Goal: Contribute content: Add original content to the website for others to see

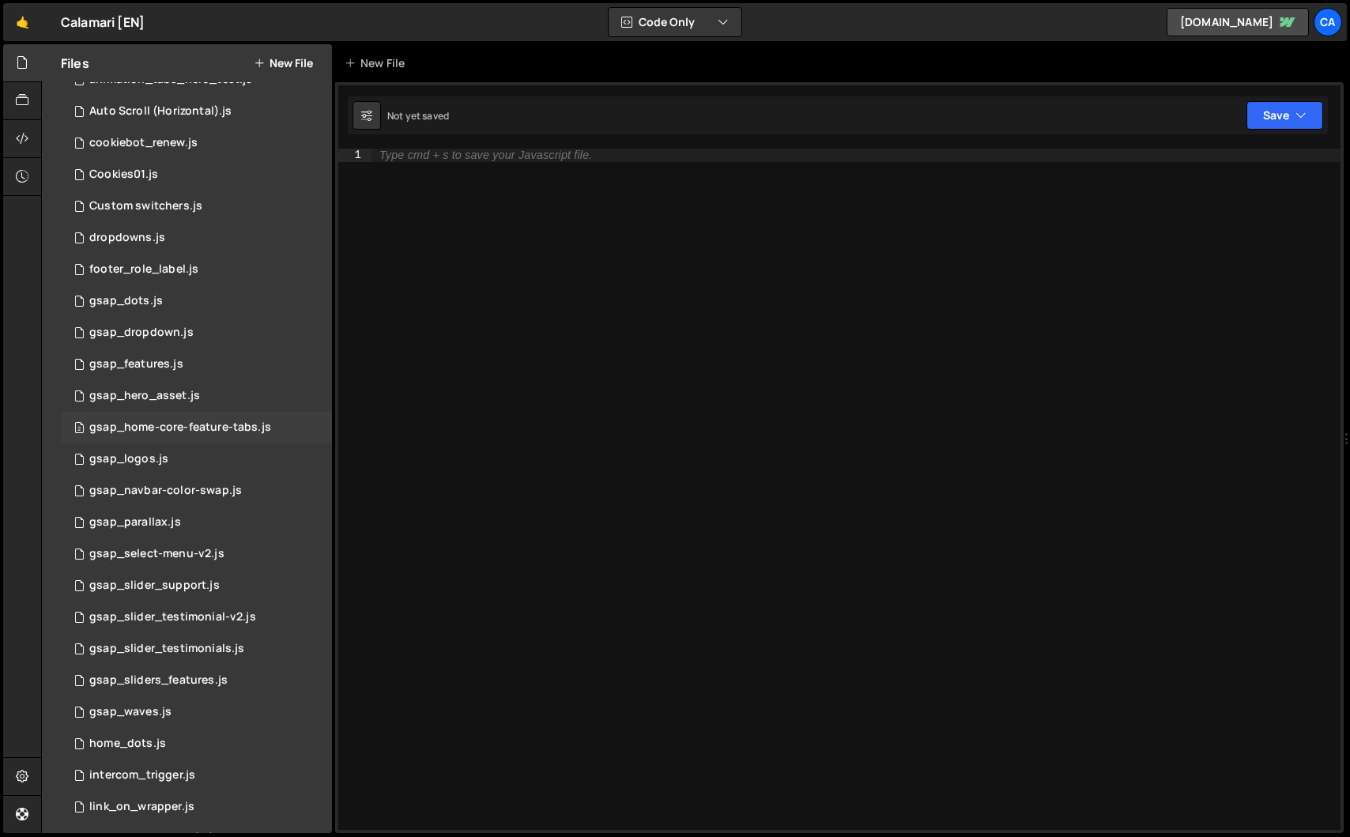
scroll to position [145, 0]
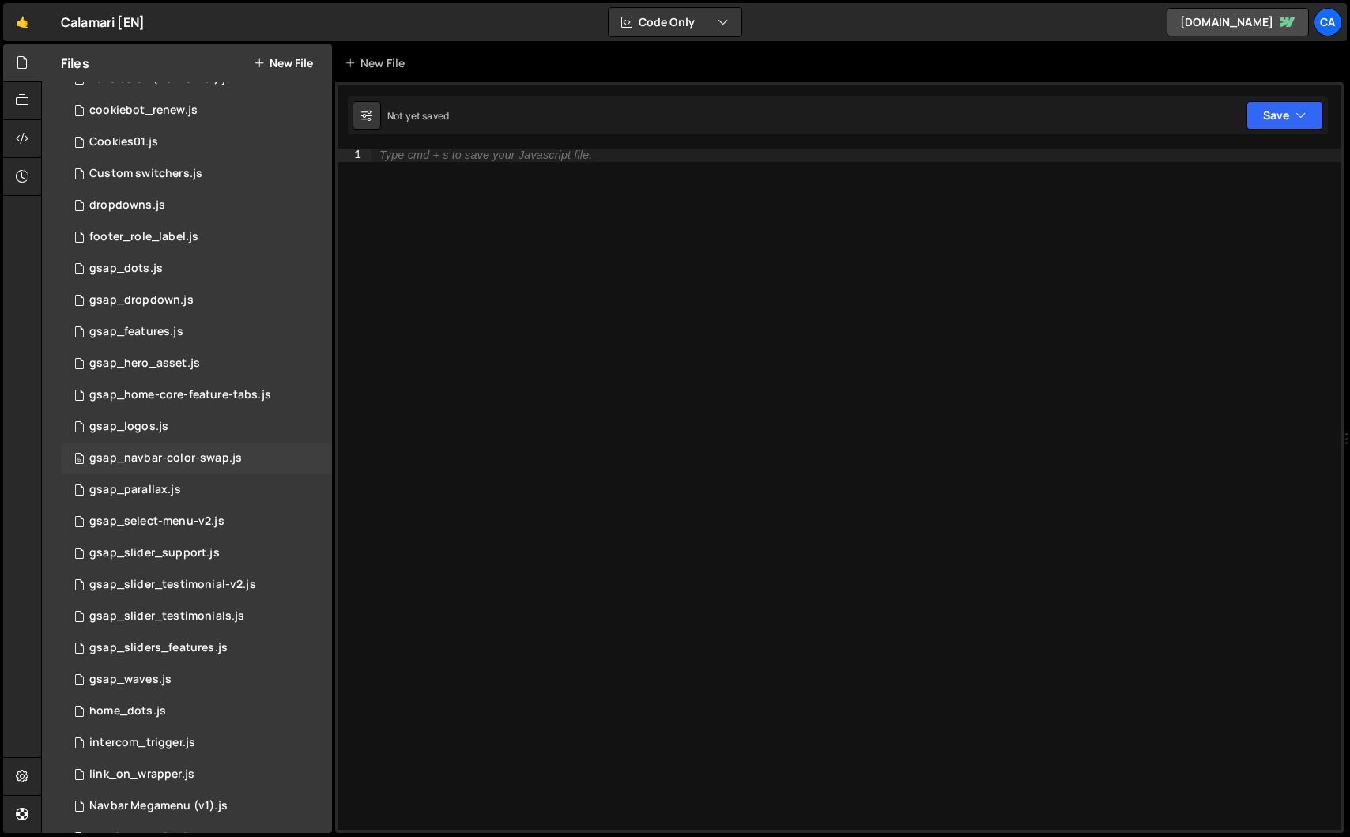
click at [153, 460] on div "gsap_navbar-color-swap.js" at bounding box center [165, 458] width 153 height 14
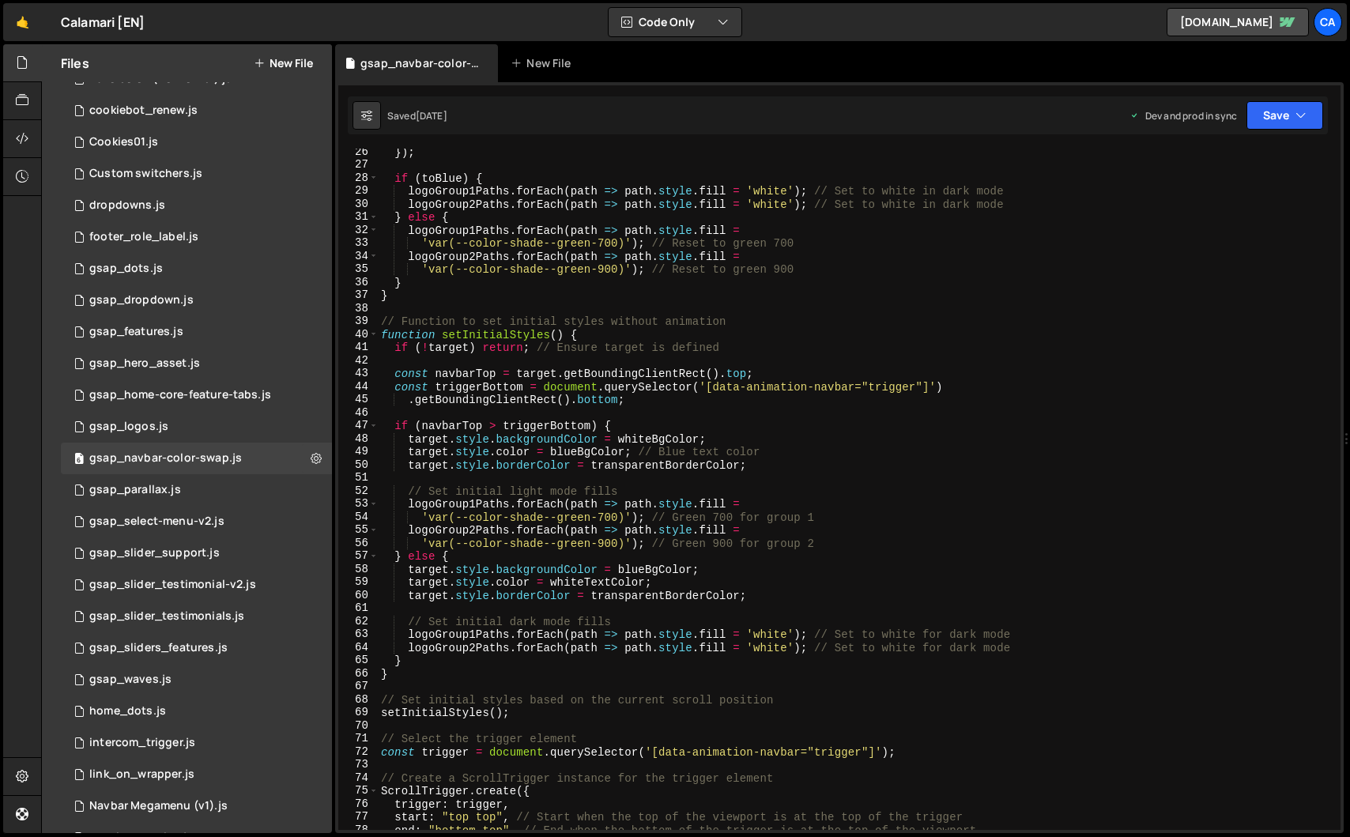
scroll to position [113, 0]
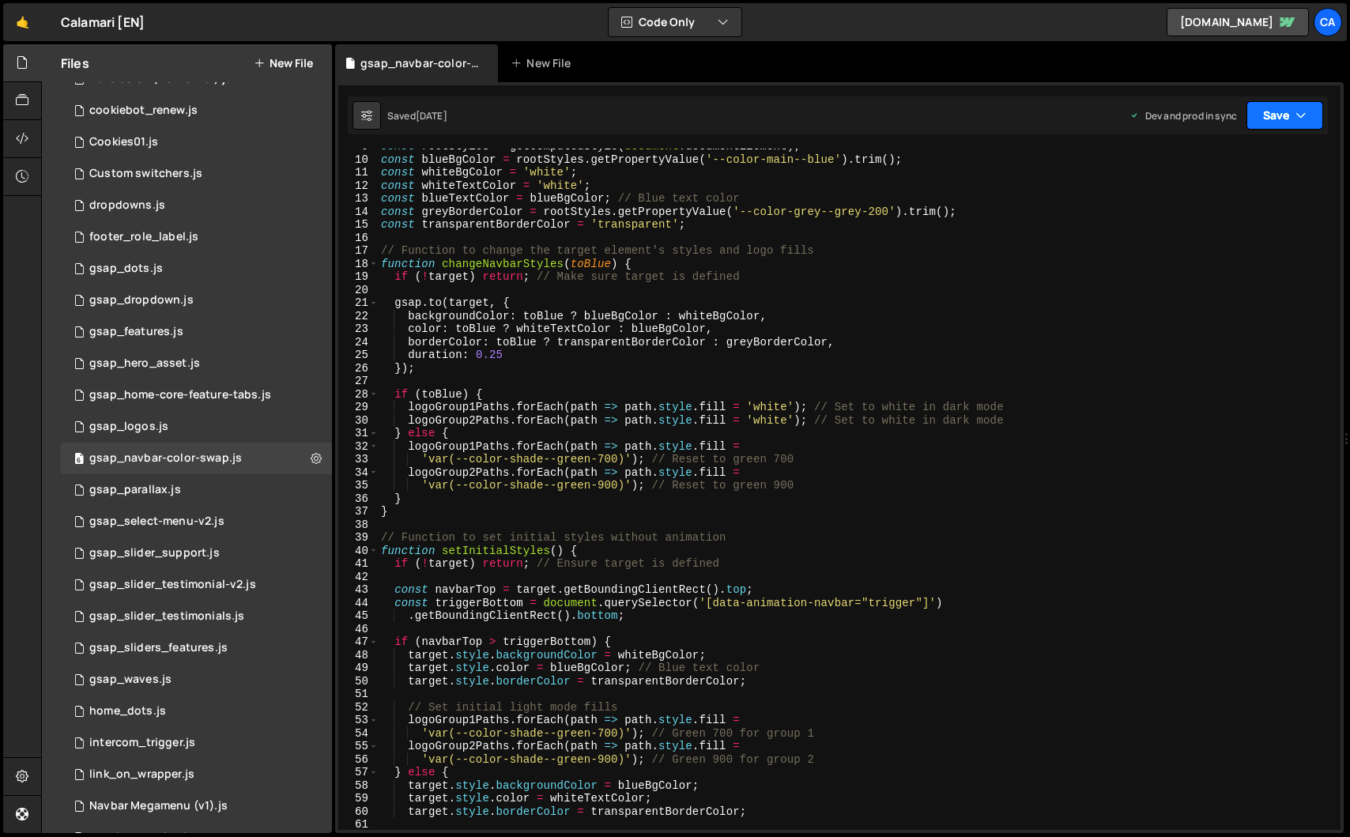
click at [1277, 120] on button "Save" at bounding box center [1285, 115] width 77 height 28
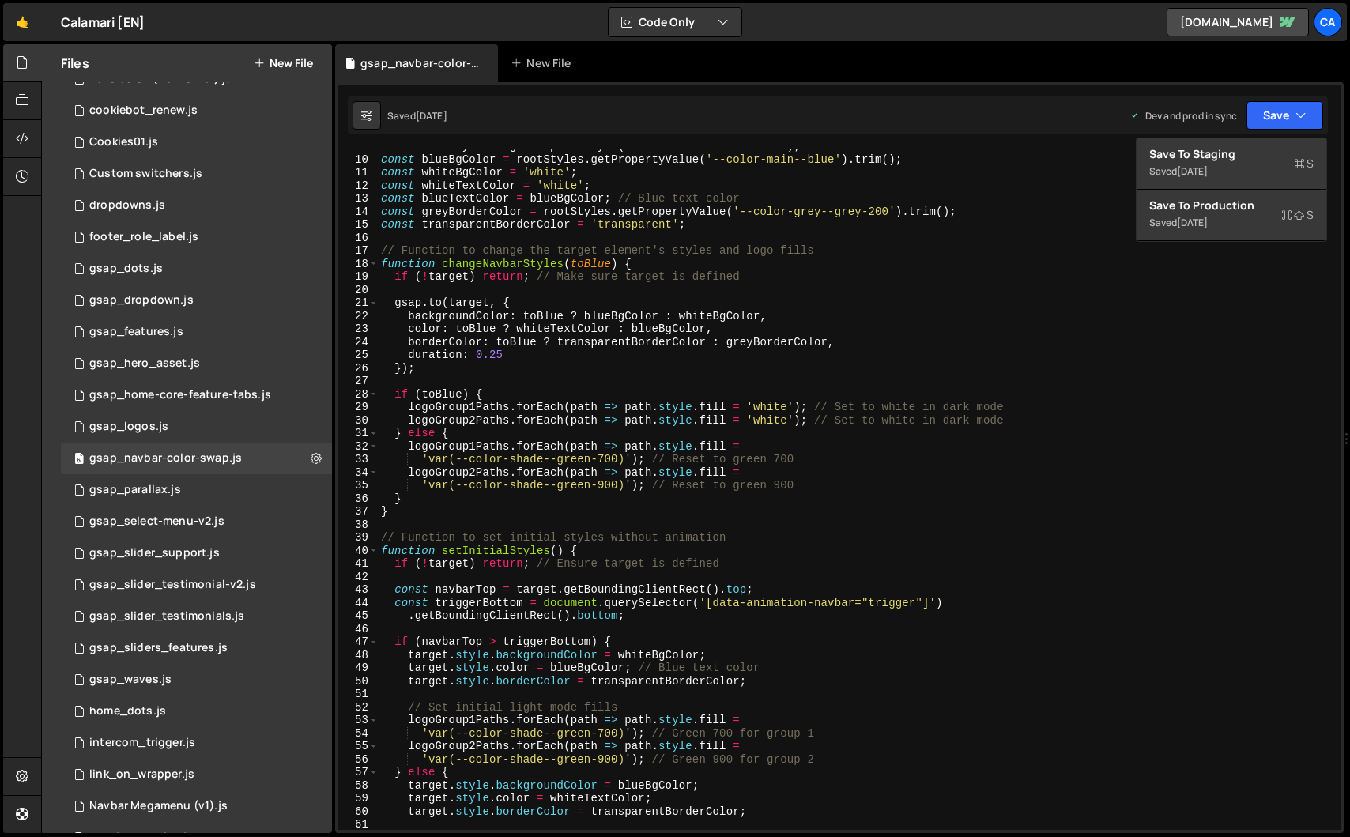
click at [520, 343] on div "const rootStyles = getComputedStyle ( document . documentElement ) ; const blue…" at bounding box center [856, 494] width 957 height 708
type textarea "borderColor: toBlue ? transparentBorderColor : greyBorderColor,"
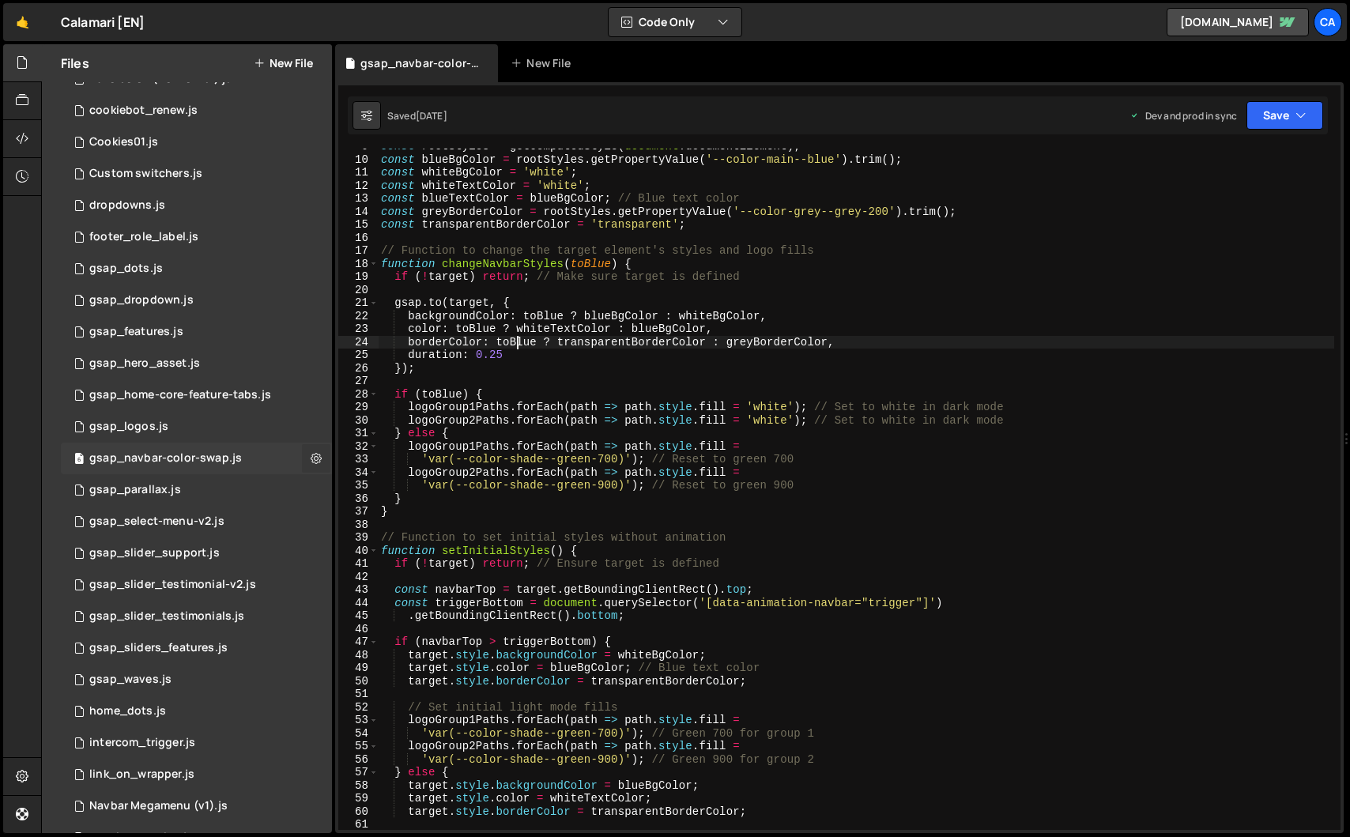
click at [302, 456] on button at bounding box center [316, 458] width 28 height 28
type input "gsap_navbar-color-swap"
radio input "true"
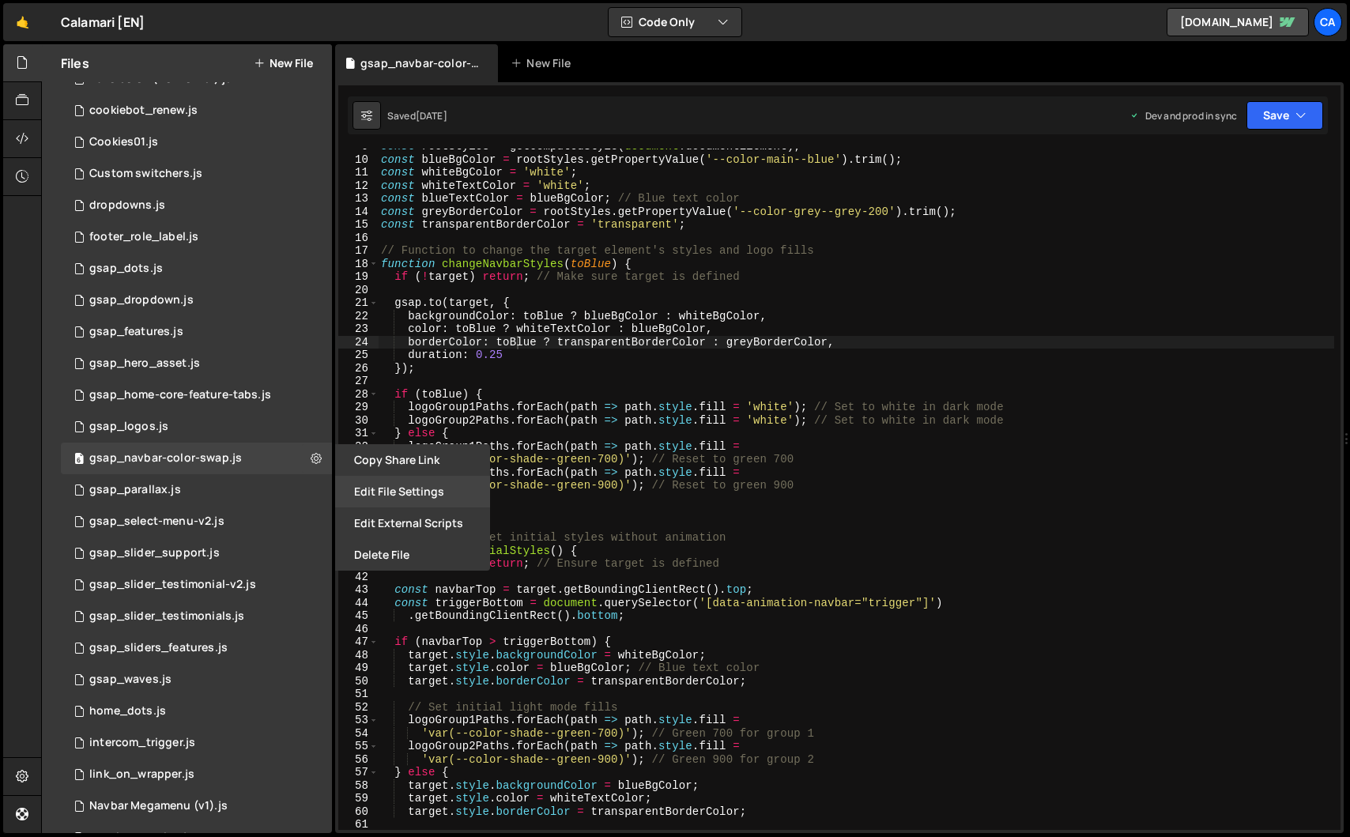
click at [402, 487] on button "Edit File Settings" at bounding box center [412, 492] width 155 height 32
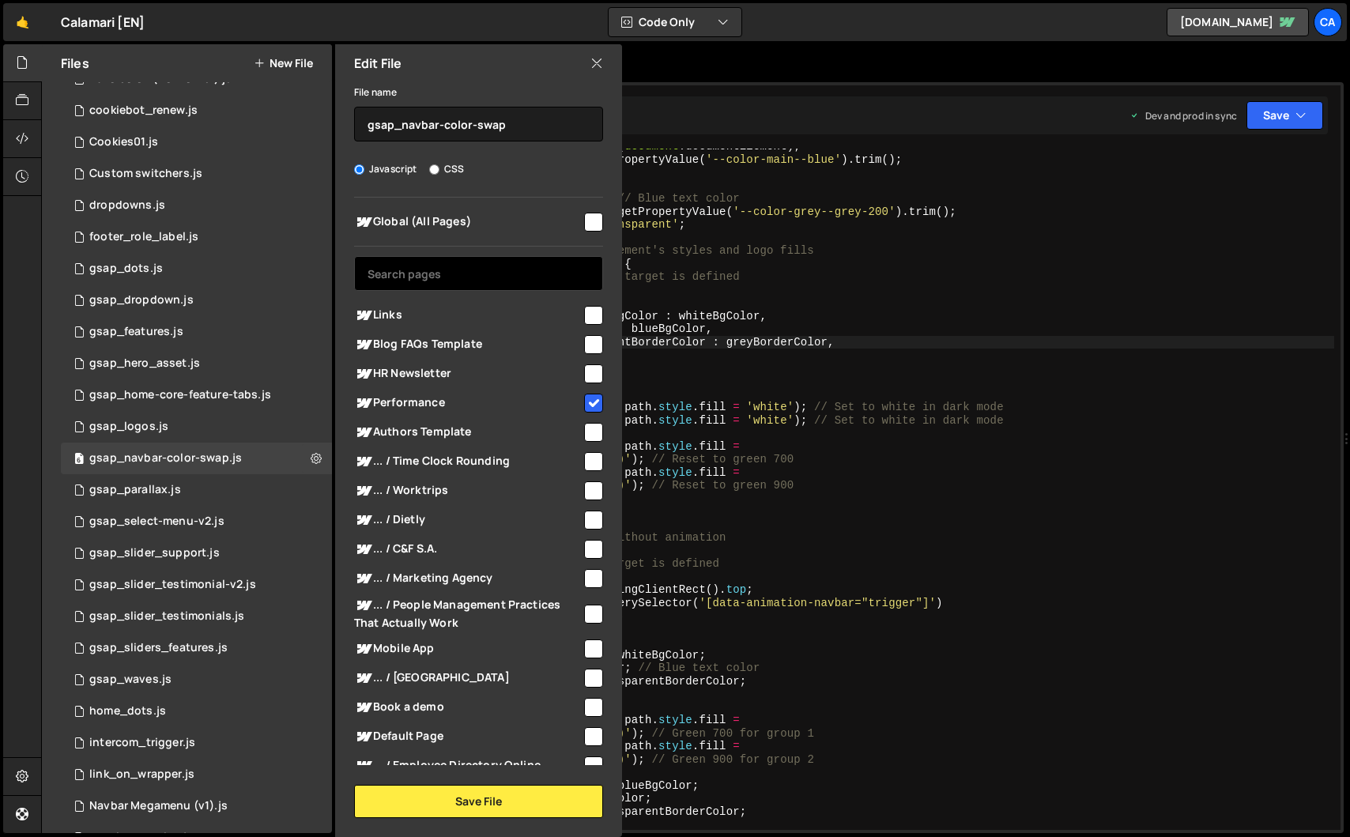
click at [491, 278] on input "text" at bounding box center [478, 273] width 249 height 35
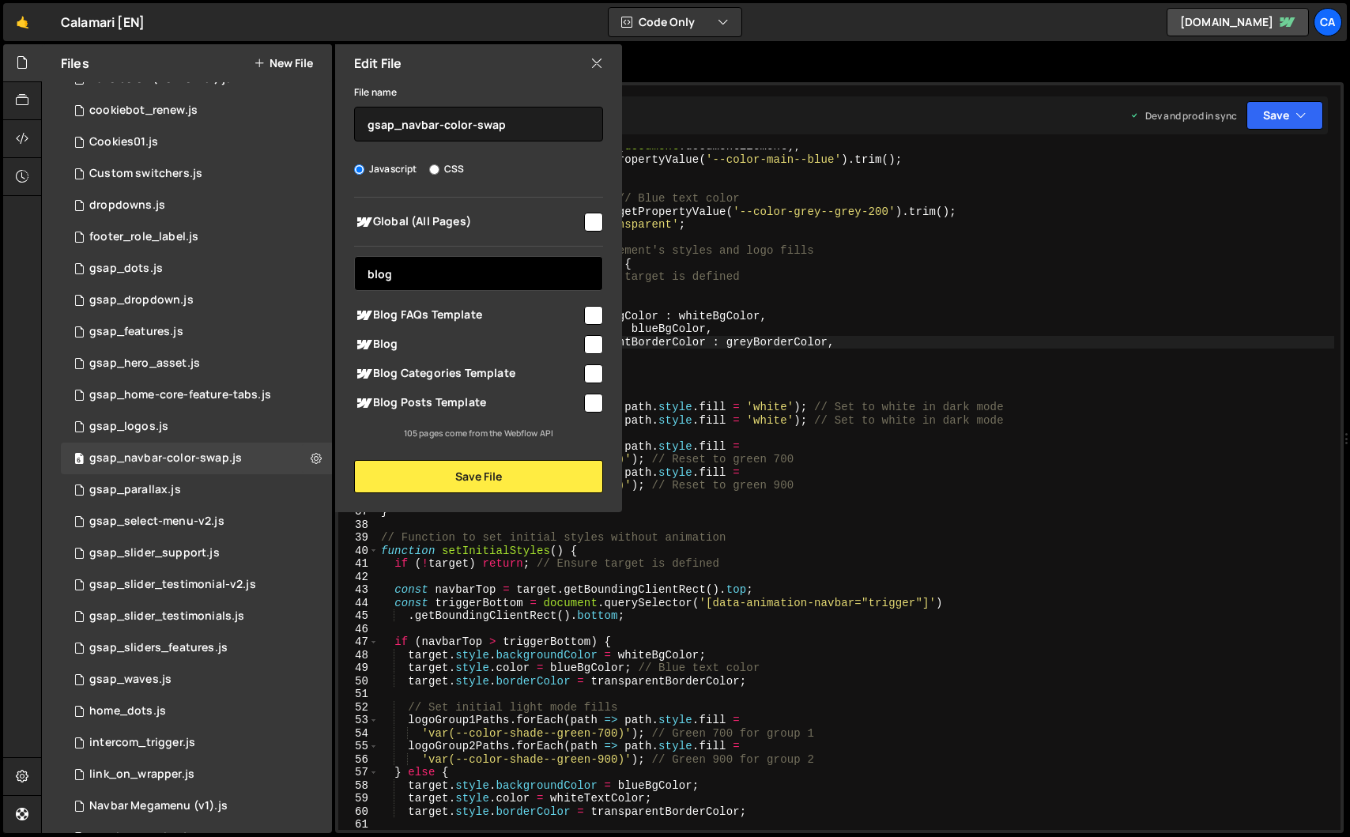
type input "blog"
click at [595, 345] on input "checkbox" at bounding box center [593, 344] width 19 height 19
checkbox input "true"
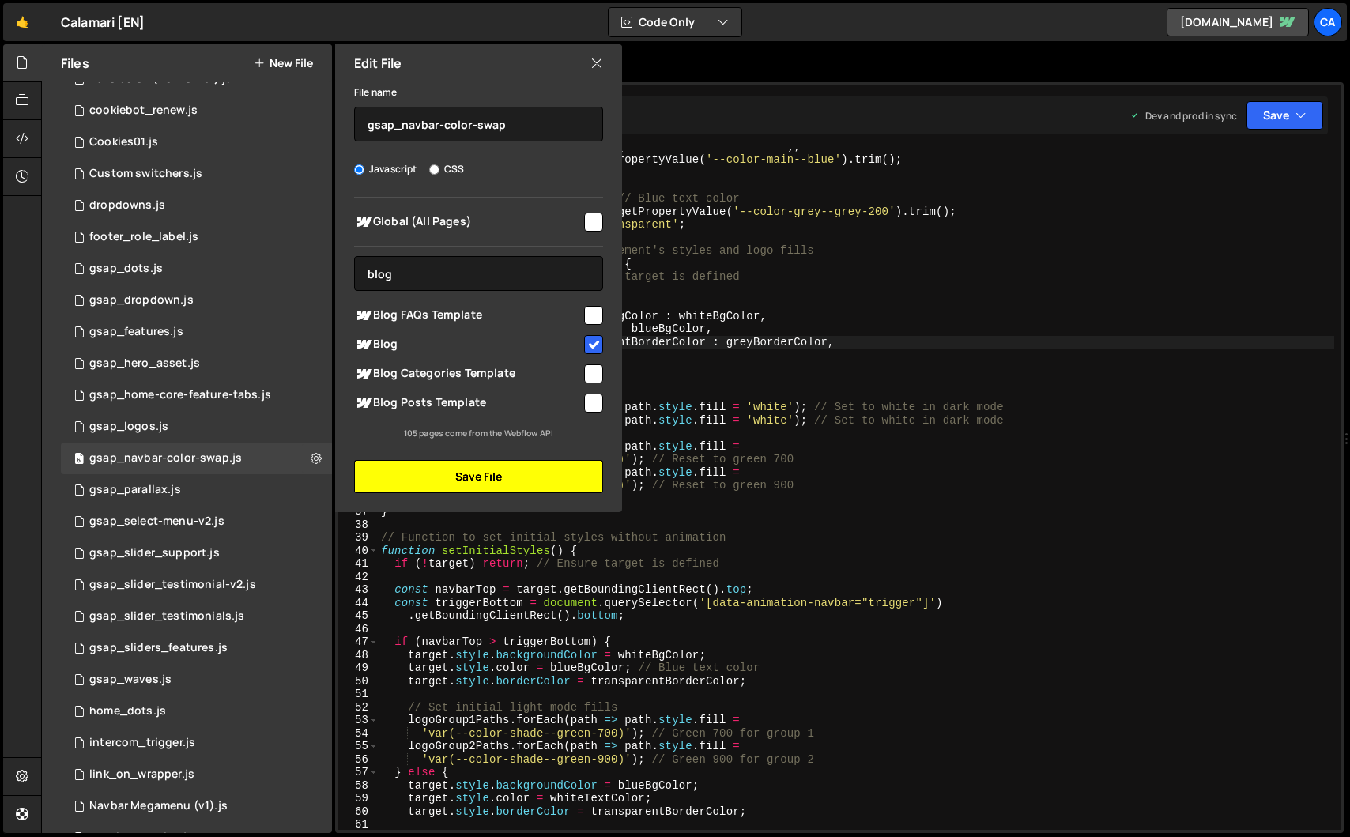
click at [558, 476] on button "Save File" at bounding box center [478, 476] width 249 height 33
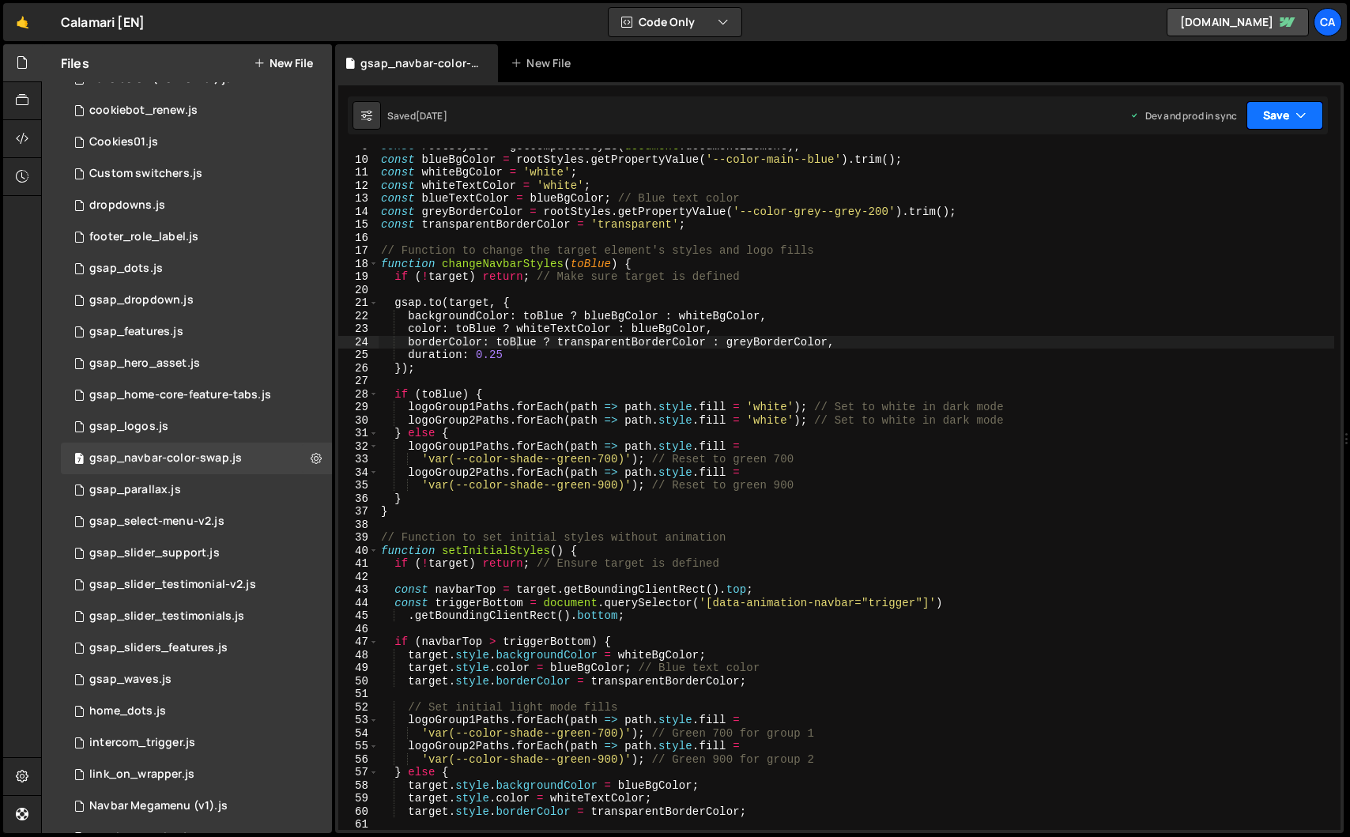
click at [1317, 117] on button "Save" at bounding box center [1285, 115] width 77 height 28
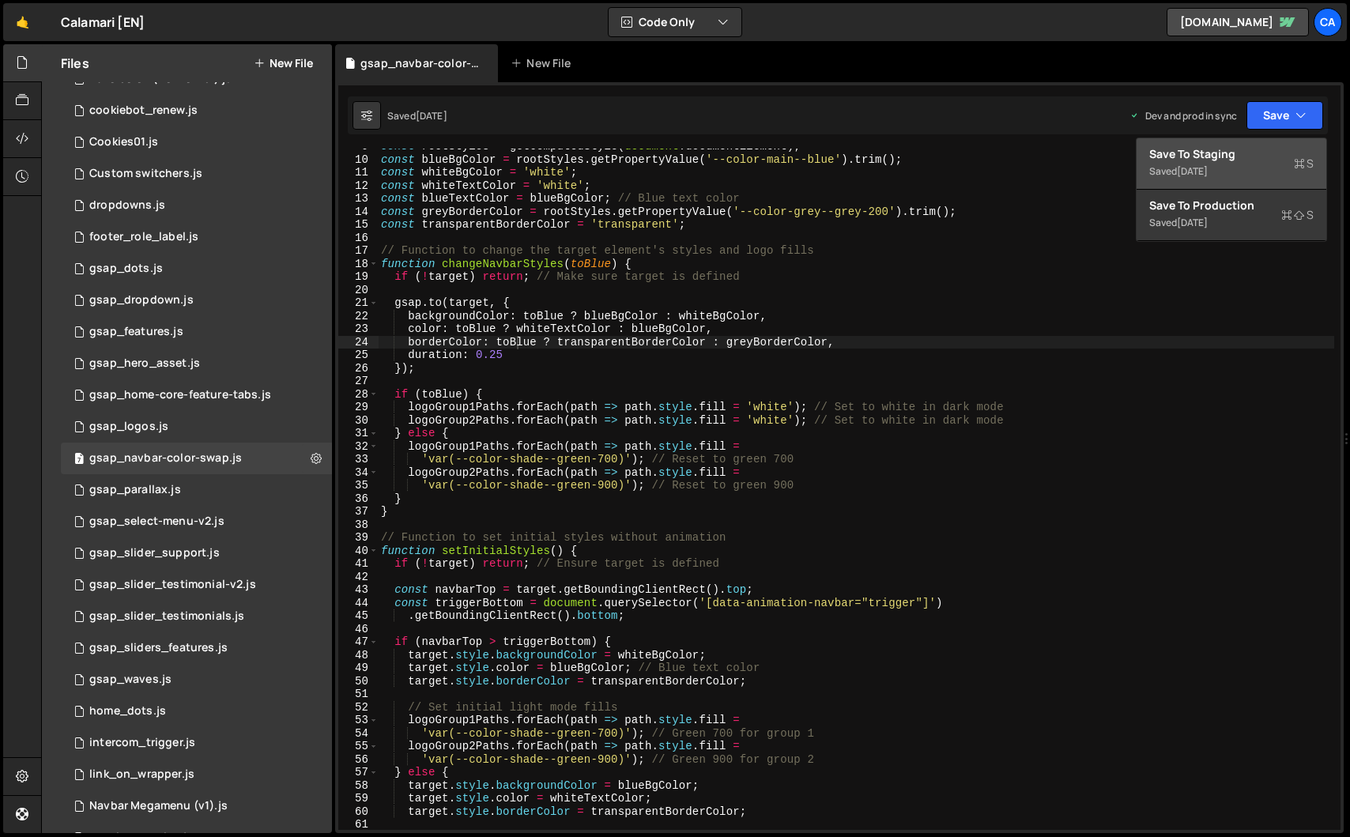
click at [1248, 161] on div "Save to Staging S" at bounding box center [1232, 154] width 164 height 16
